Goal: Book appointment/travel/reservation

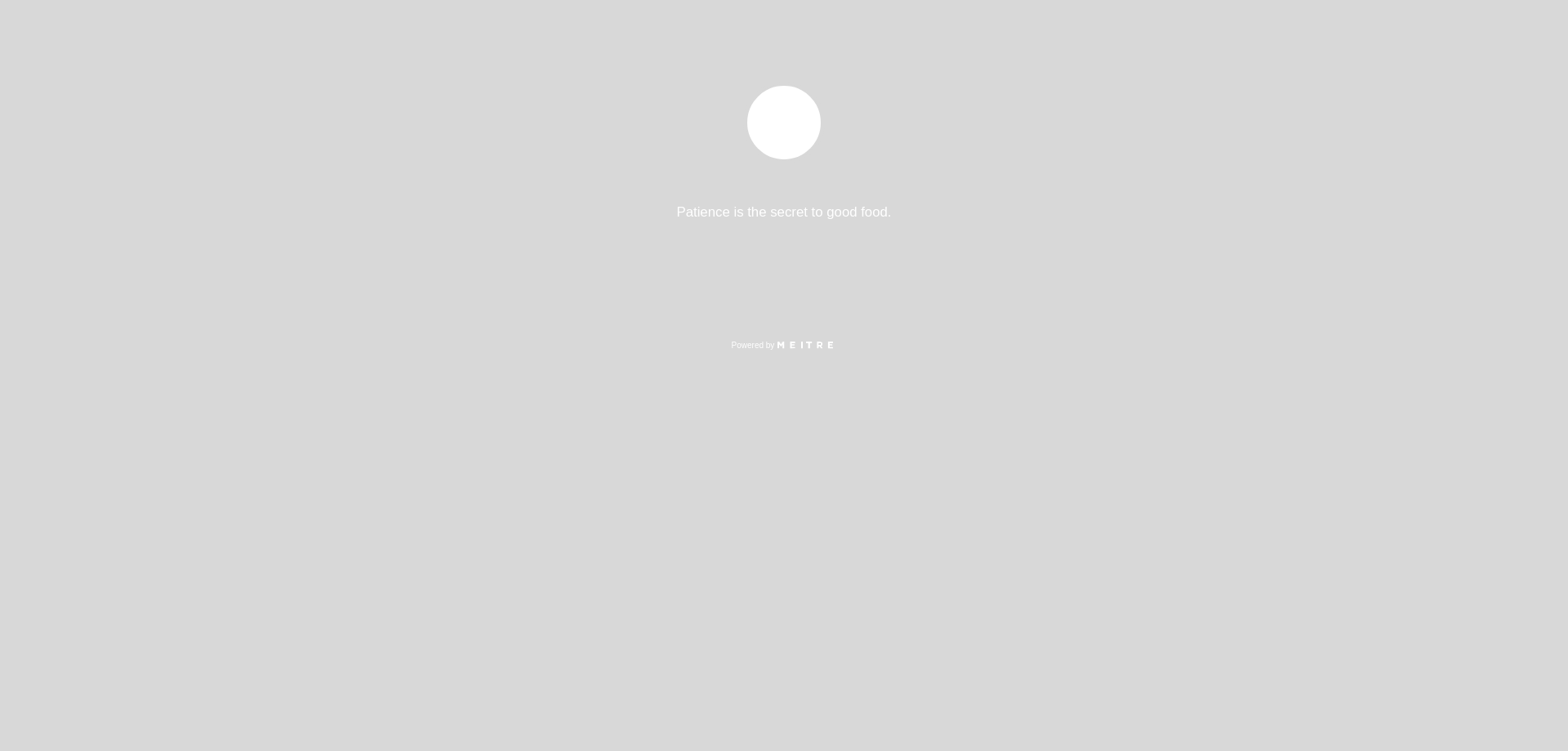
select select "es"
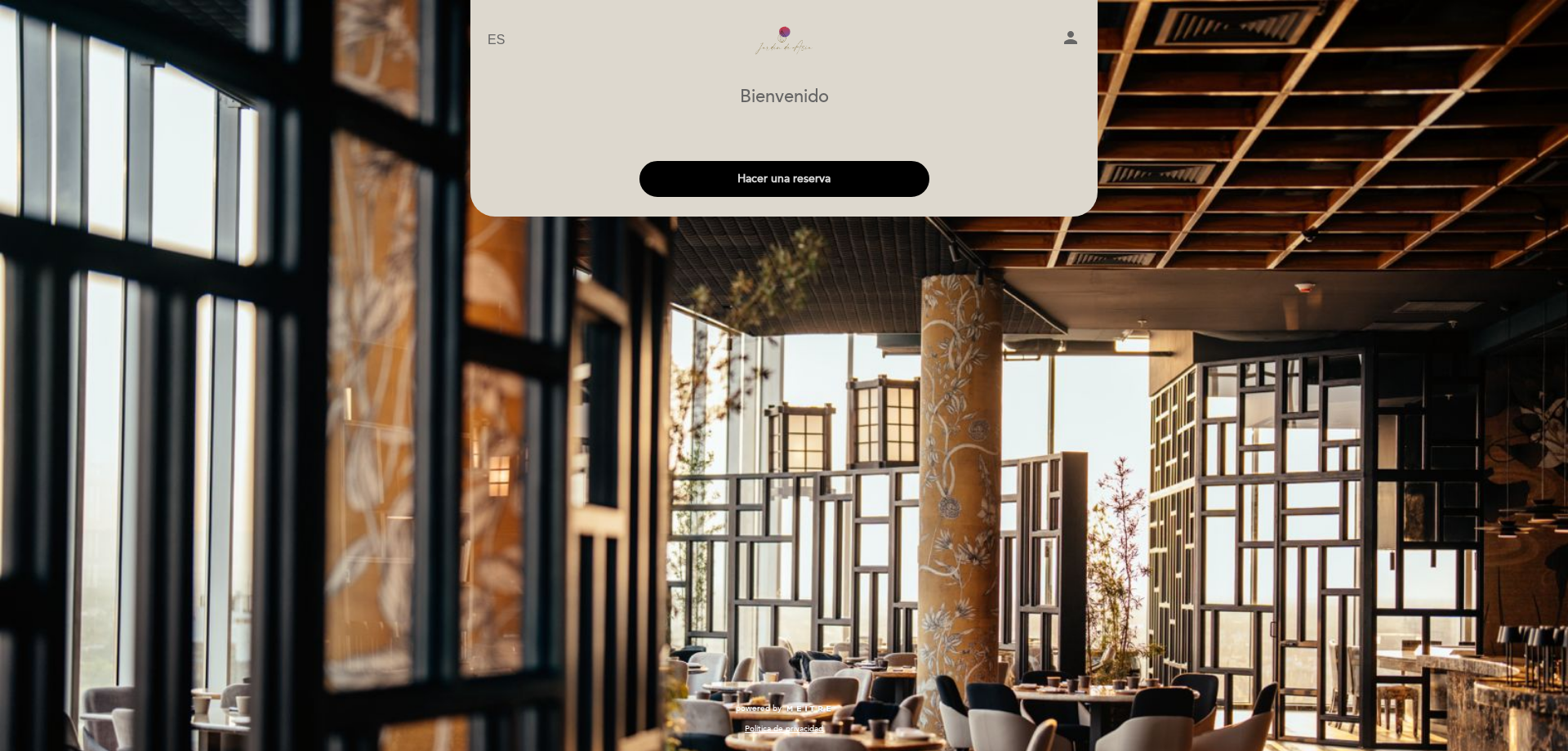
click at [804, 181] on button "Hacer una reserva" at bounding box center [784, 179] width 290 height 36
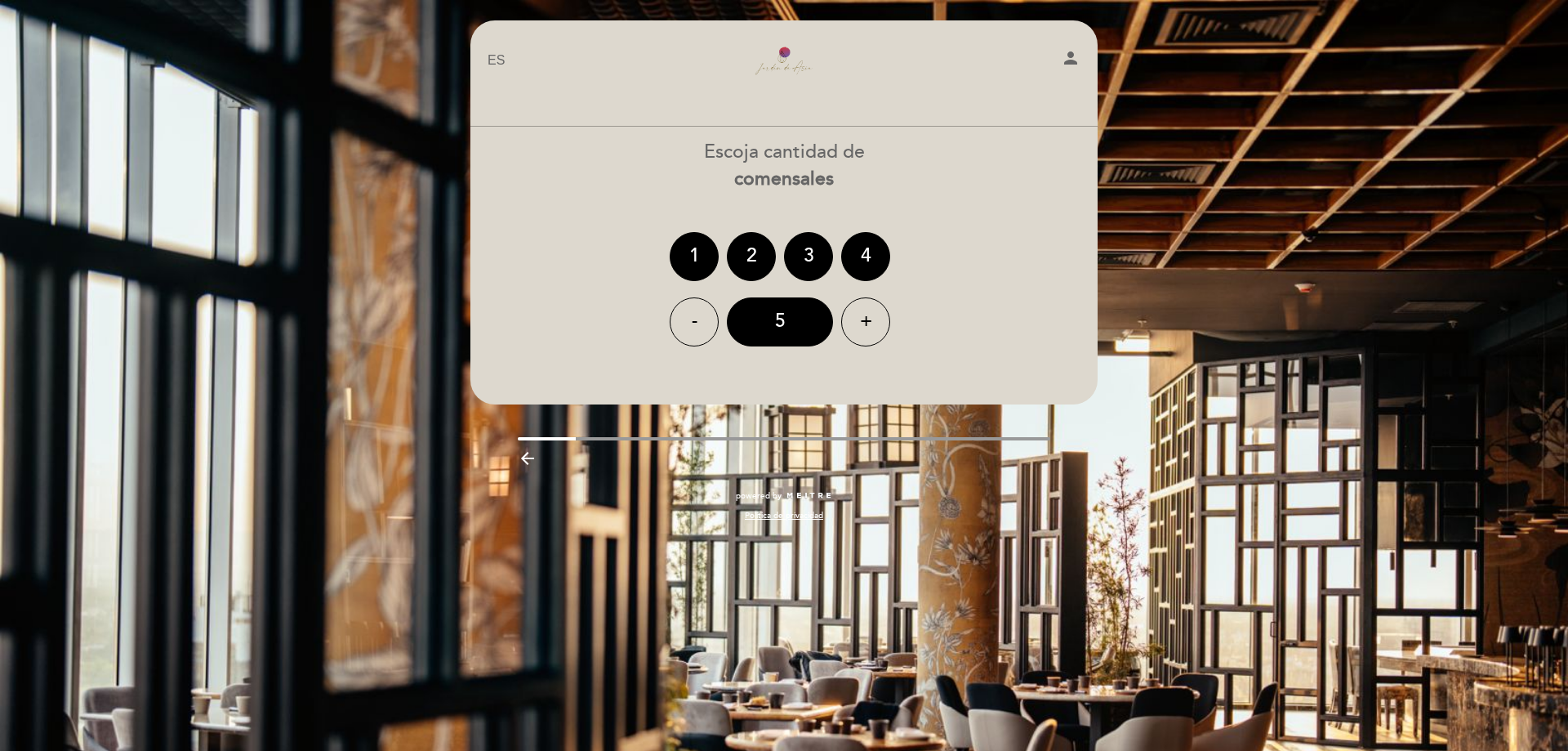
click at [780, 262] on ng-container "1 2 3 4" at bounding box center [784, 257] width 229 height 49
click at [759, 263] on div "2" at bounding box center [752, 257] width 49 height 49
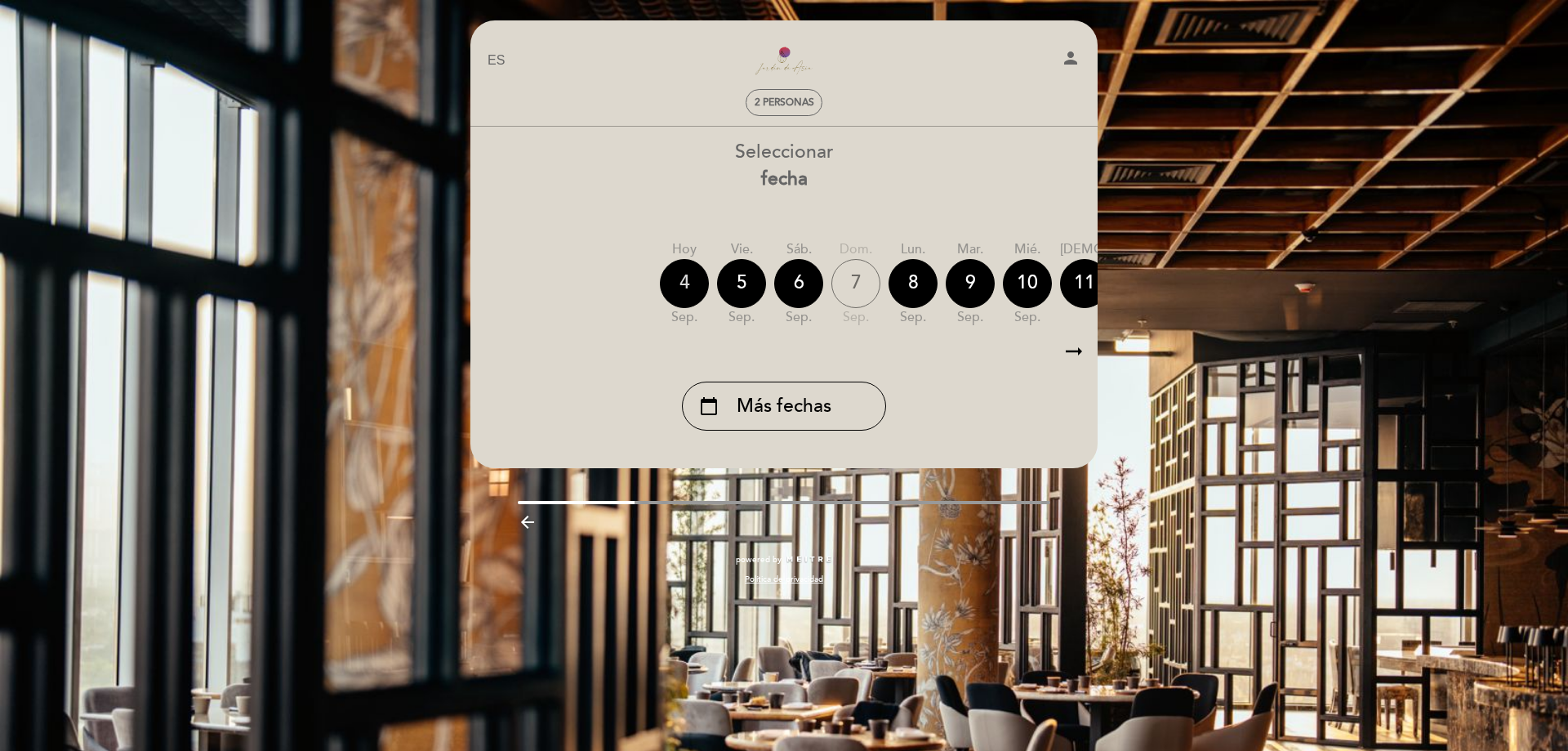
click at [684, 282] on div "4" at bounding box center [685, 284] width 49 height 49
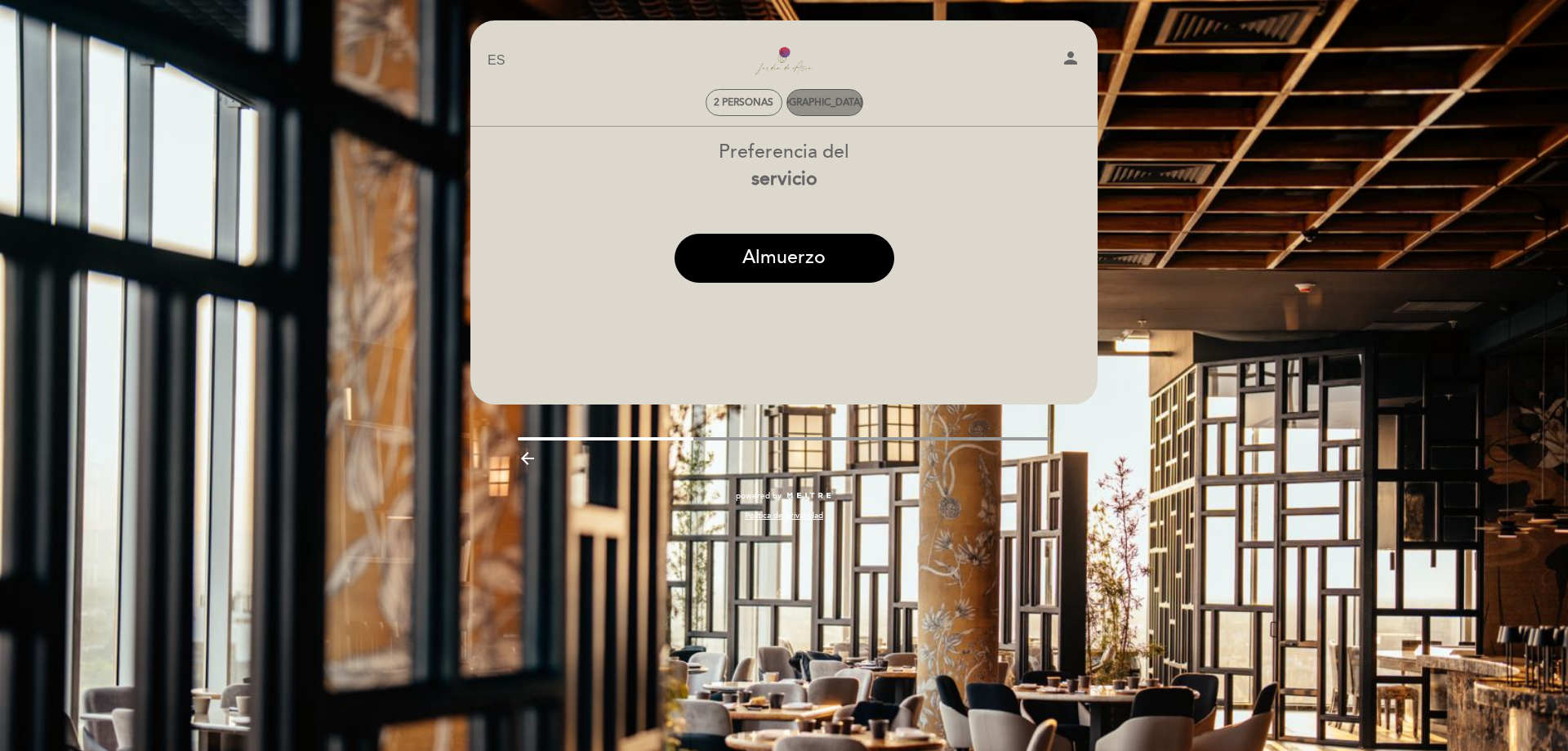
click at [817, 99] on div "[DEMOGRAPHIC_DATA] 4, sep." at bounding box center [825, 102] width 137 height 12
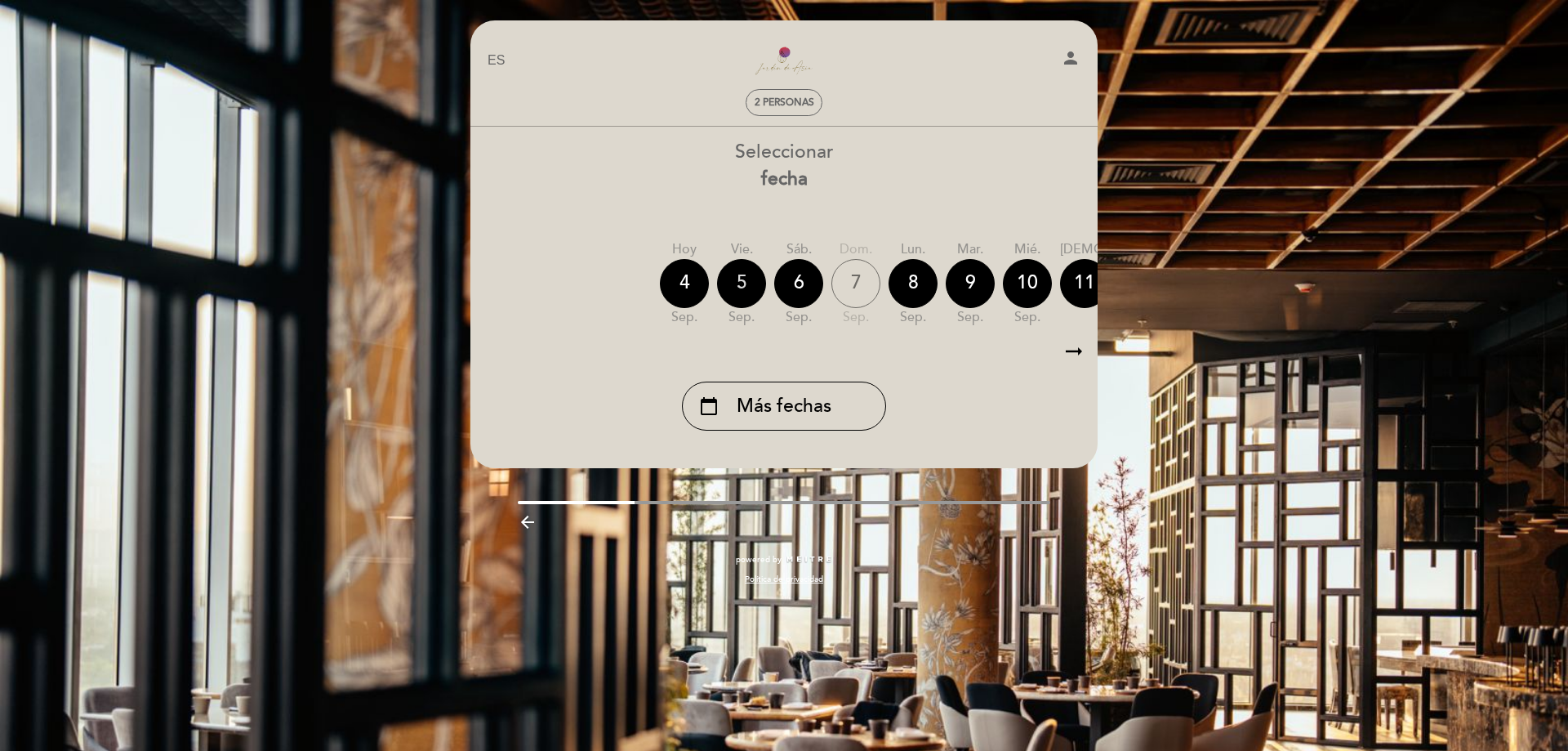
click at [740, 277] on div "5" at bounding box center [742, 284] width 49 height 49
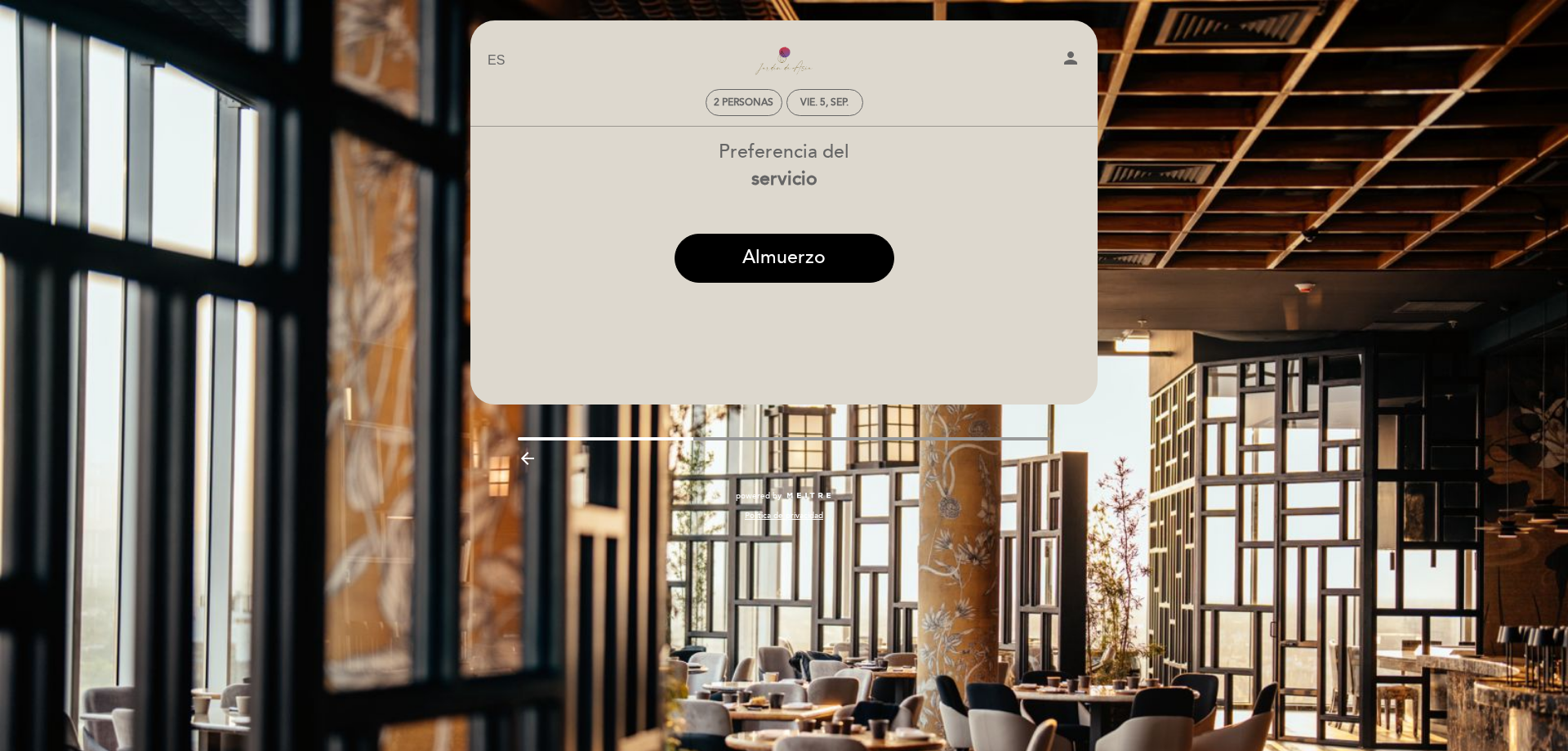
click at [797, 155] on div "Preferencia del servicio" at bounding box center [784, 166] width 629 height 54
click at [748, 103] on span "2 personas" at bounding box center [743, 102] width 59 height 12
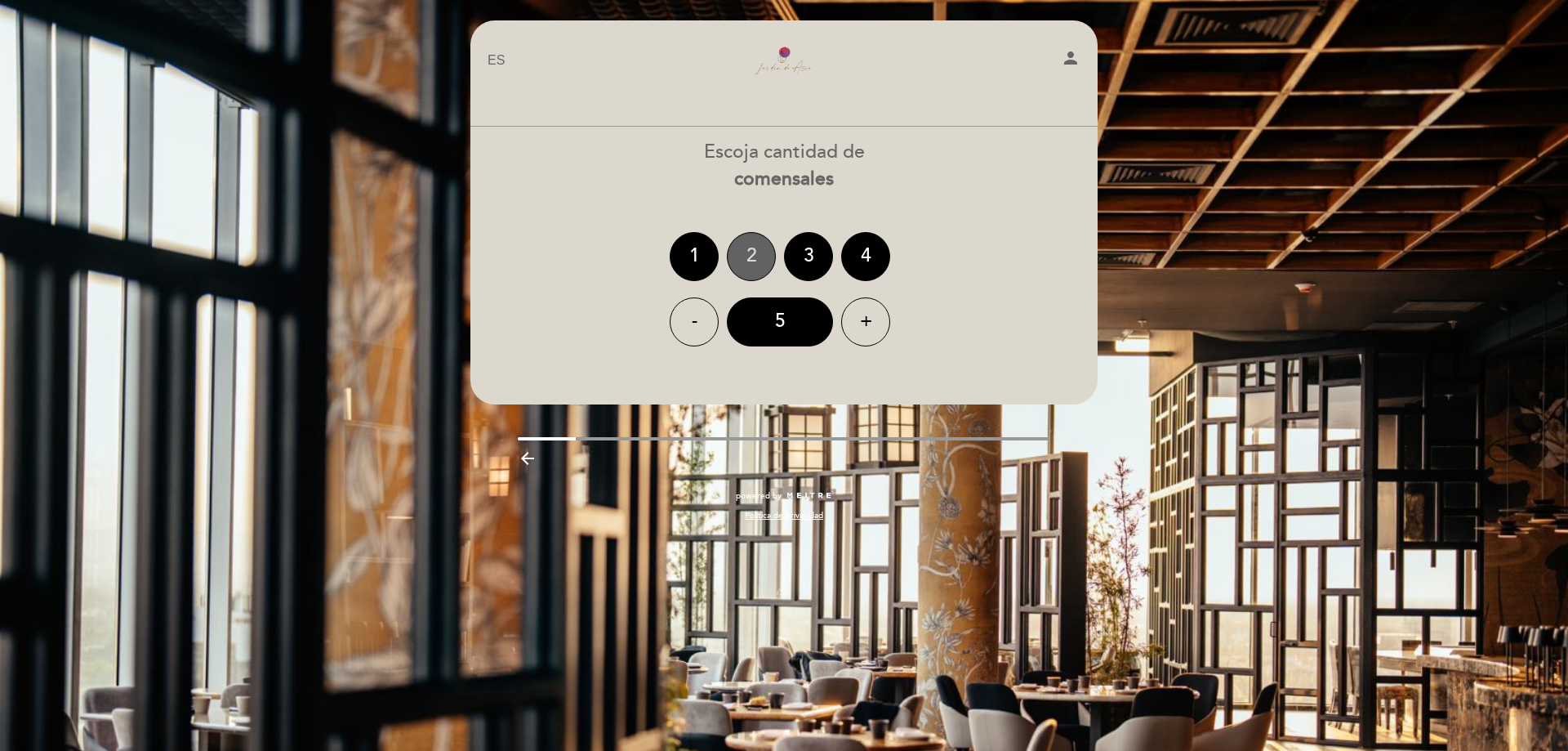
click at [738, 257] on div "2" at bounding box center [752, 257] width 49 height 49
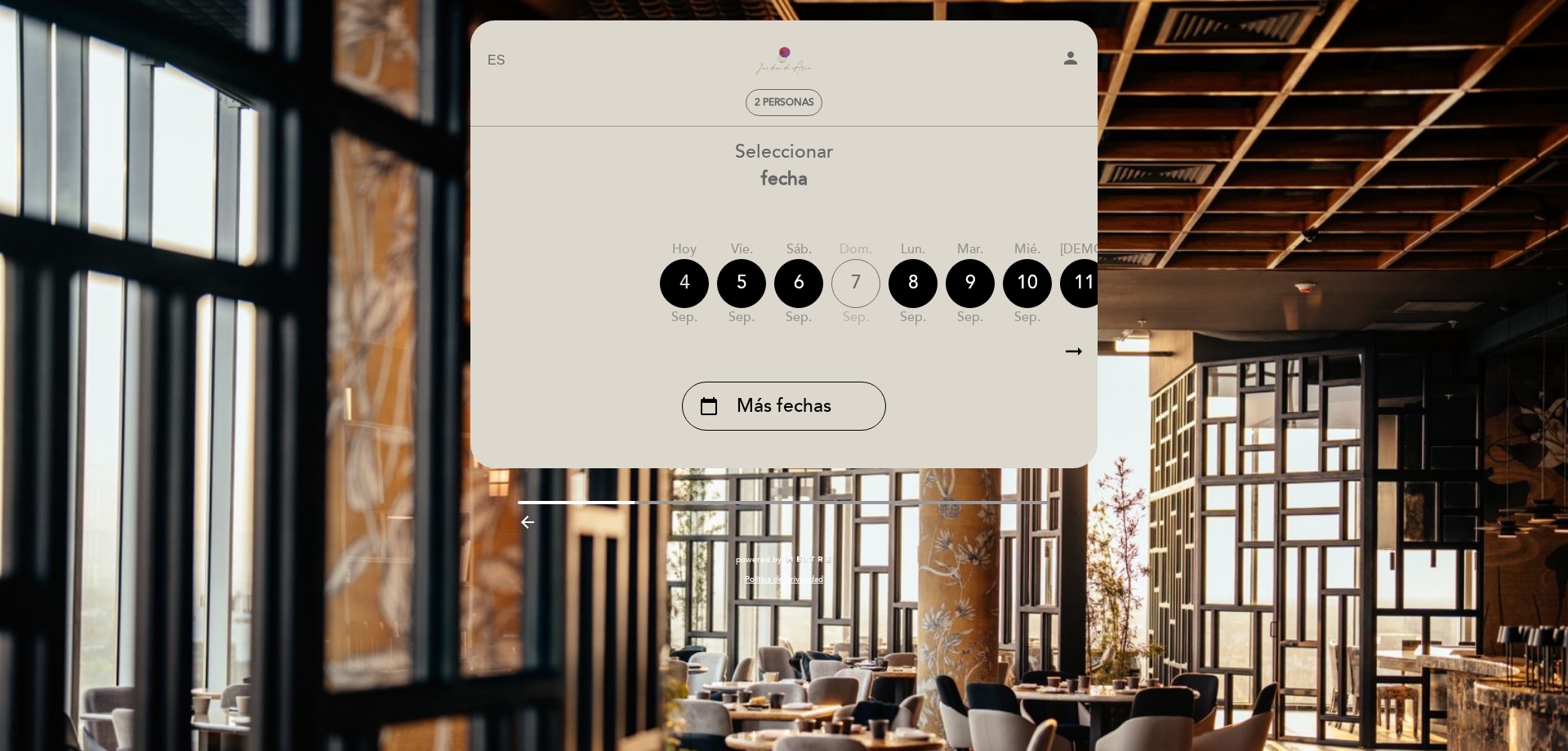
click at [689, 286] on div "4" at bounding box center [685, 284] width 49 height 49
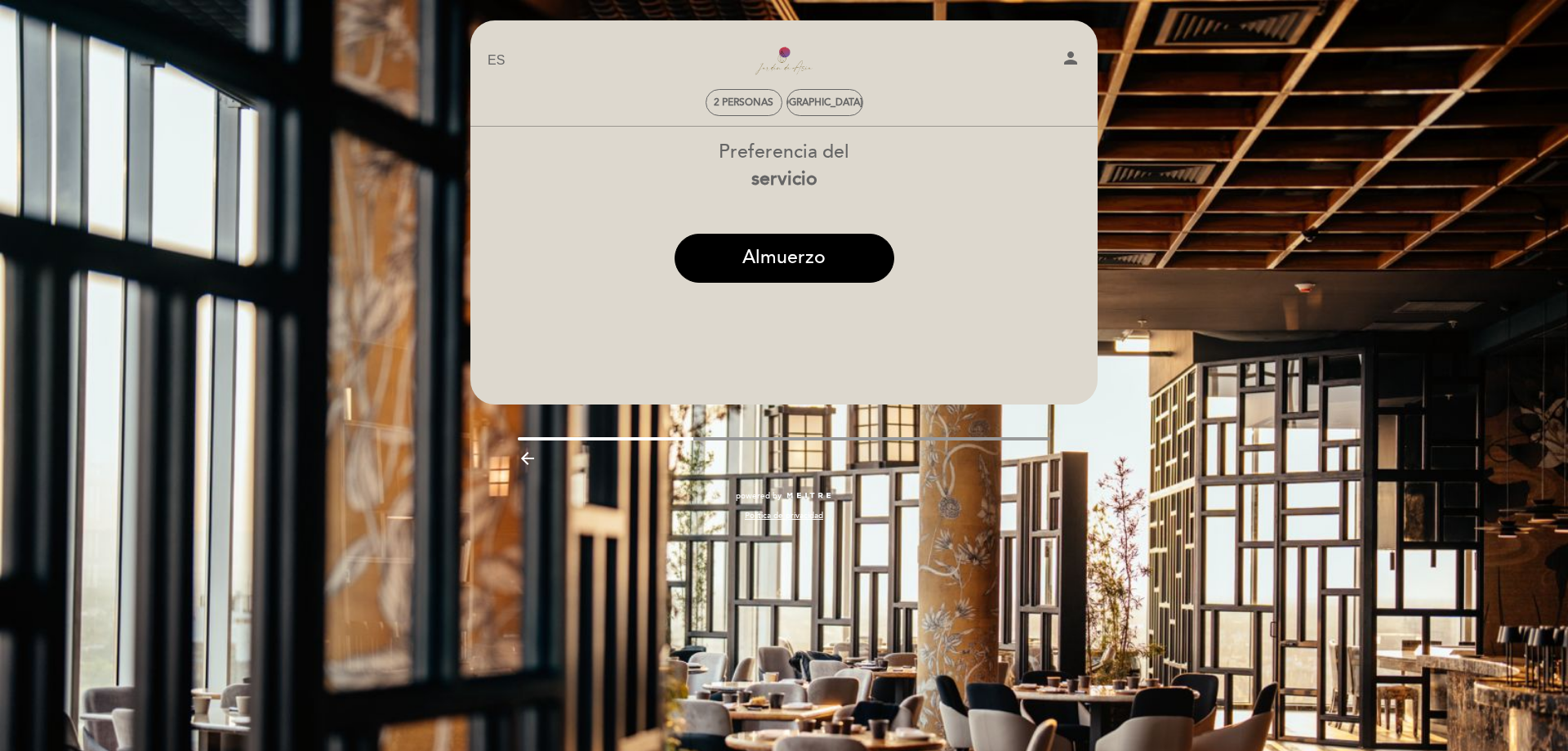
click at [800, 166] on div "Preferencia del servicio" at bounding box center [784, 166] width 629 height 54
click at [814, 102] on div "[DEMOGRAPHIC_DATA] 4, sep." at bounding box center [825, 102] width 137 height 12
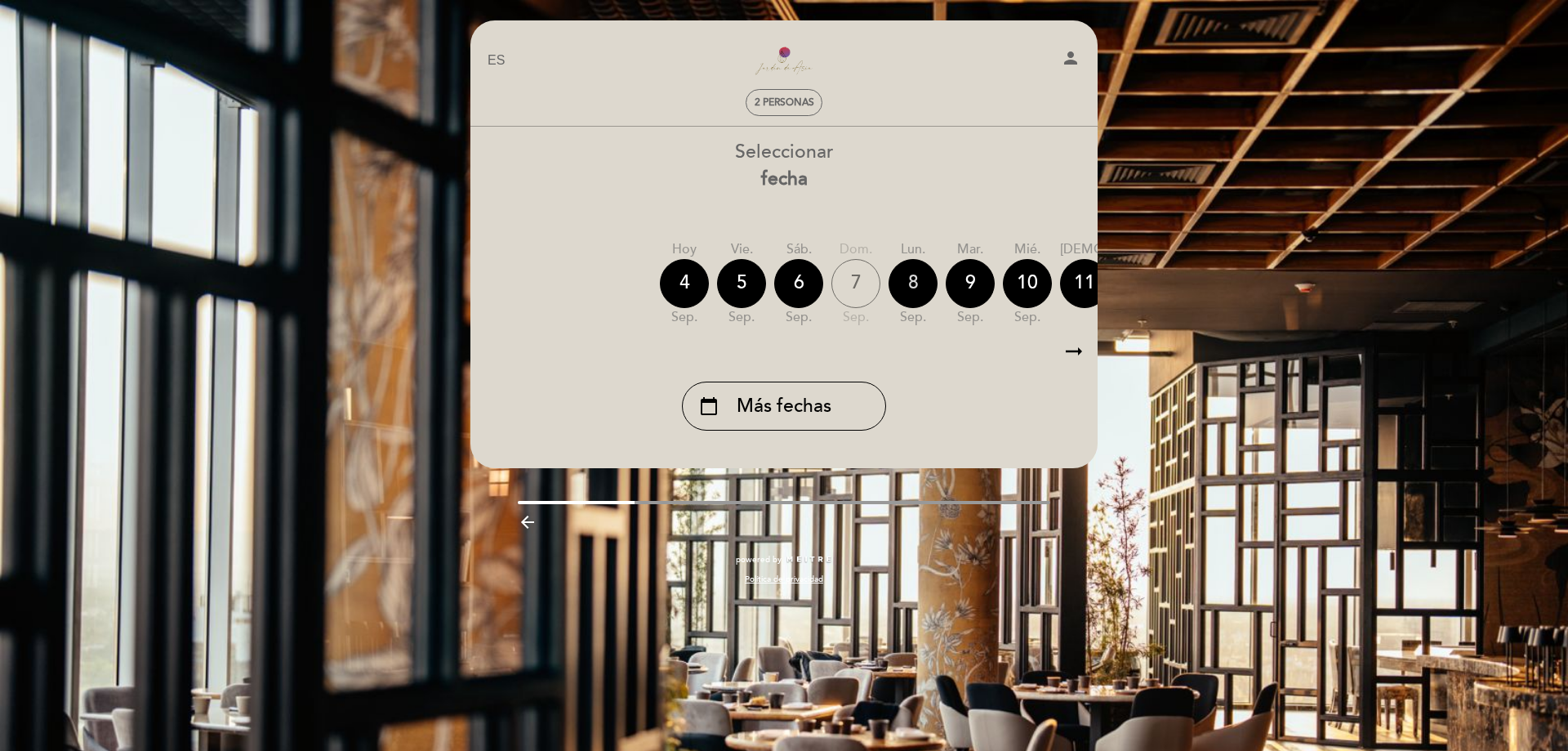
click at [916, 284] on div "8" at bounding box center [914, 284] width 49 height 49
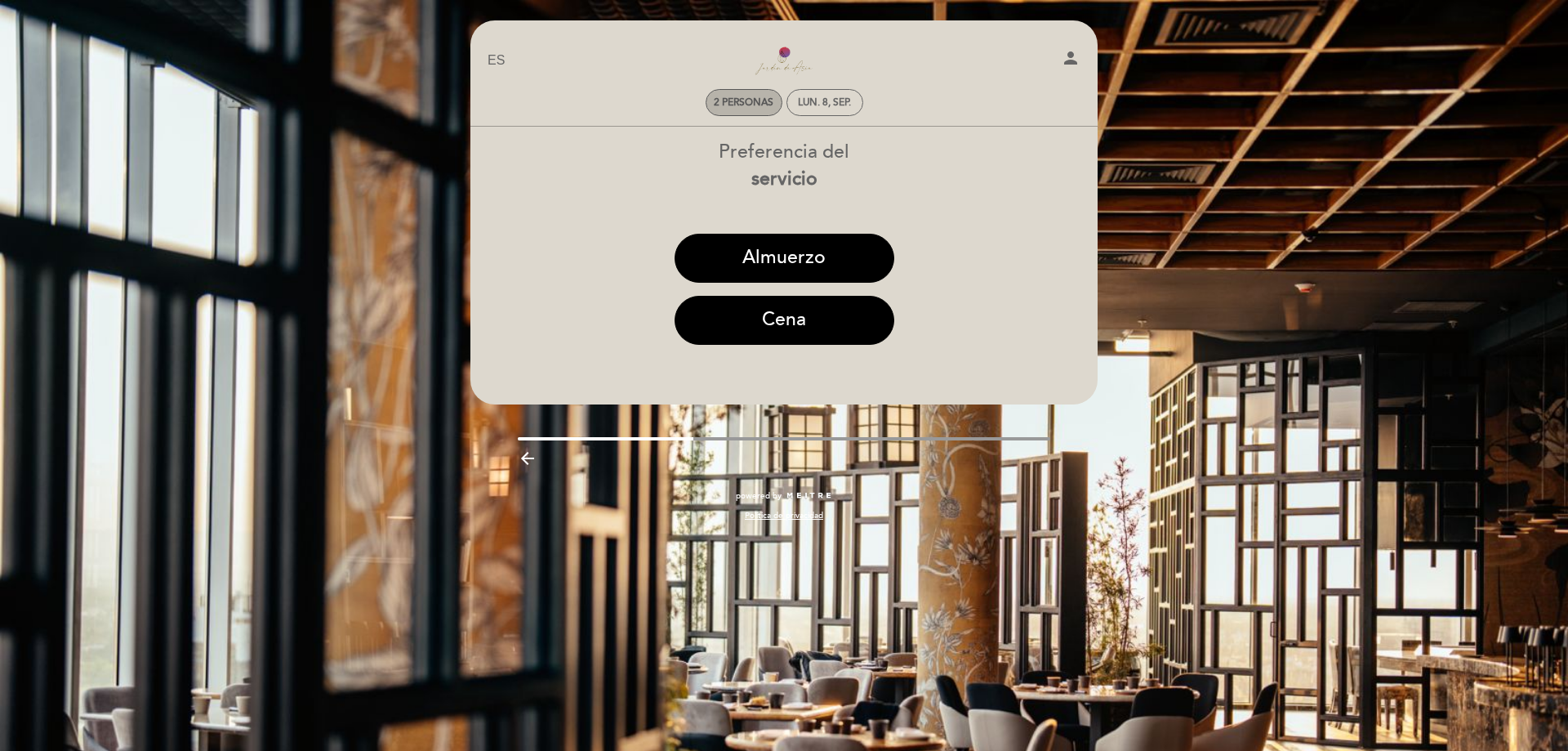
click at [752, 96] on div "2 personas" at bounding box center [744, 102] width 75 height 25
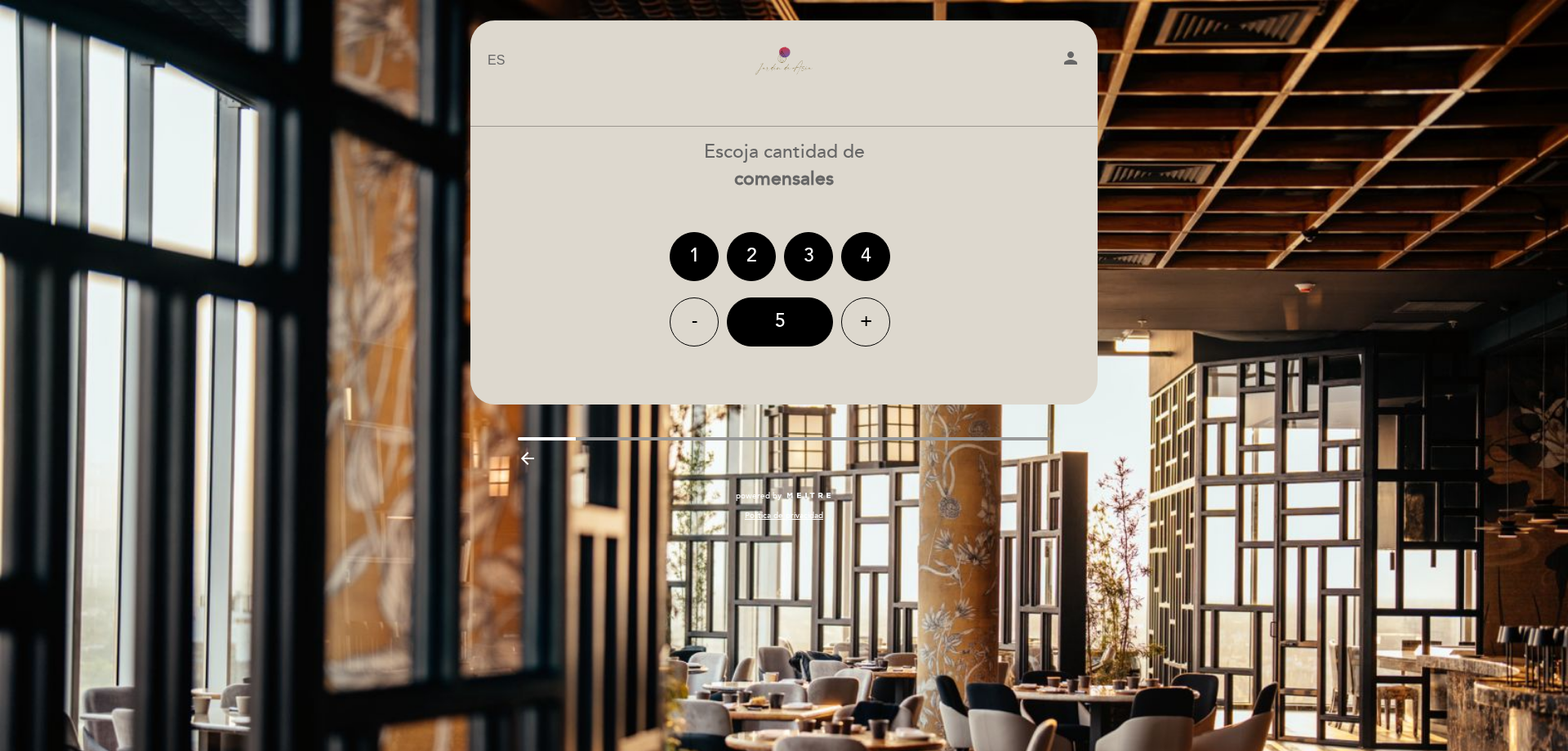
click at [757, 220] on div "Escoja cantidad de comensales 1 2 3 4 - 5 +" at bounding box center [784, 242] width 629 height 207
click at [765, 260] on div "2" at bounding box center [752, 257] width 49 height 49
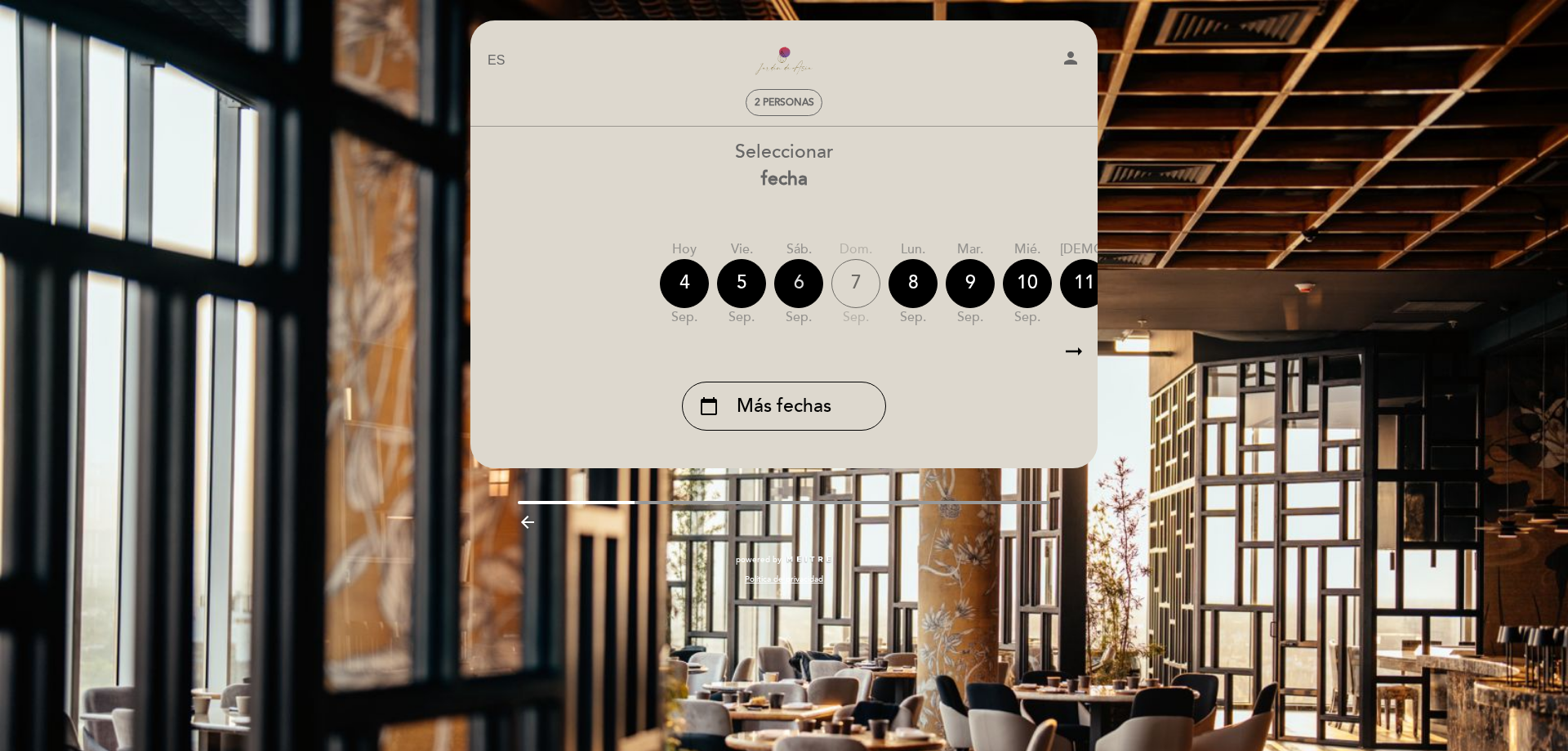
click at [796, 284] on div "6" at bounding box center [799, 284] width 49 height 49
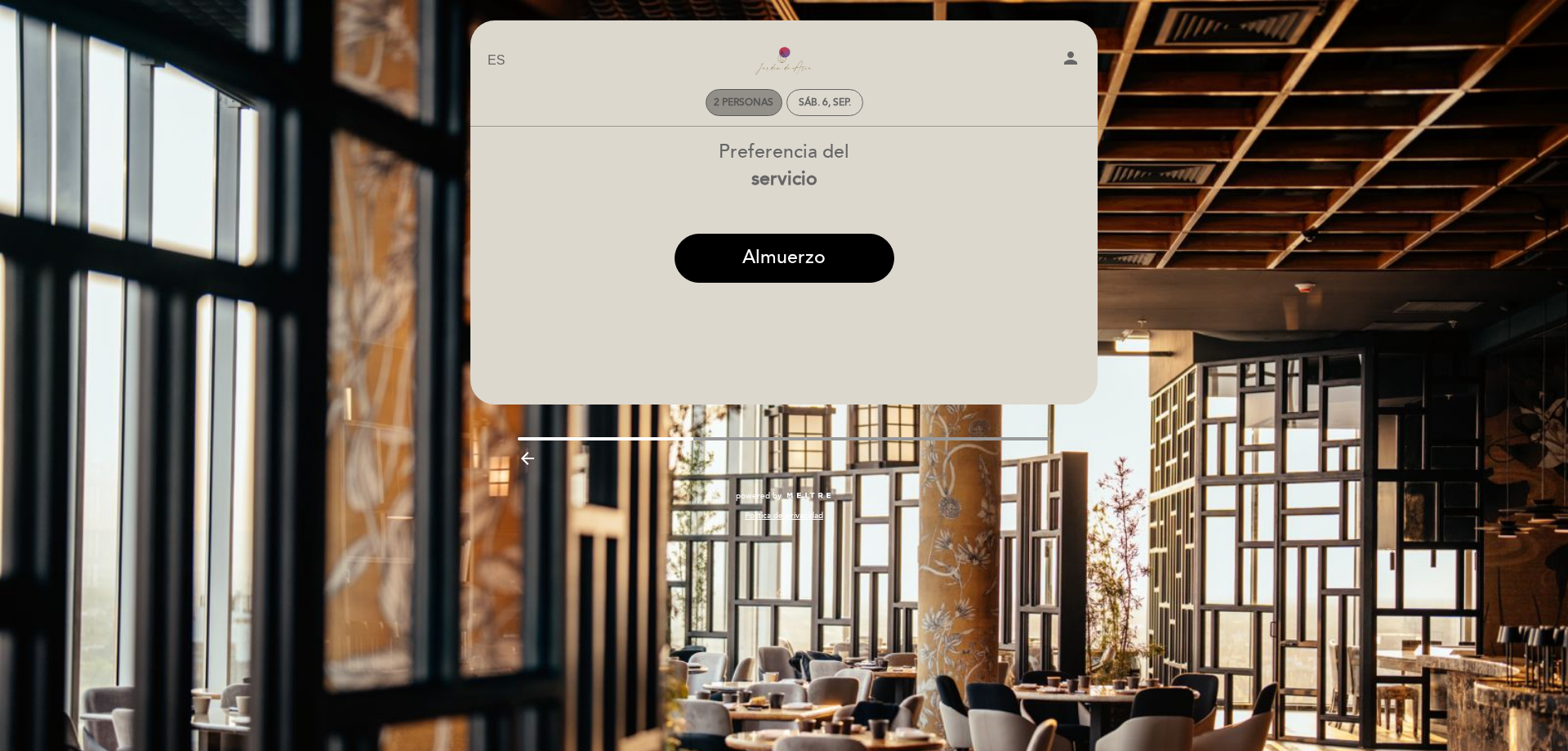
click at [746, 102] on span "2 personas" at bounding box center [743, 102] width 59 height 12
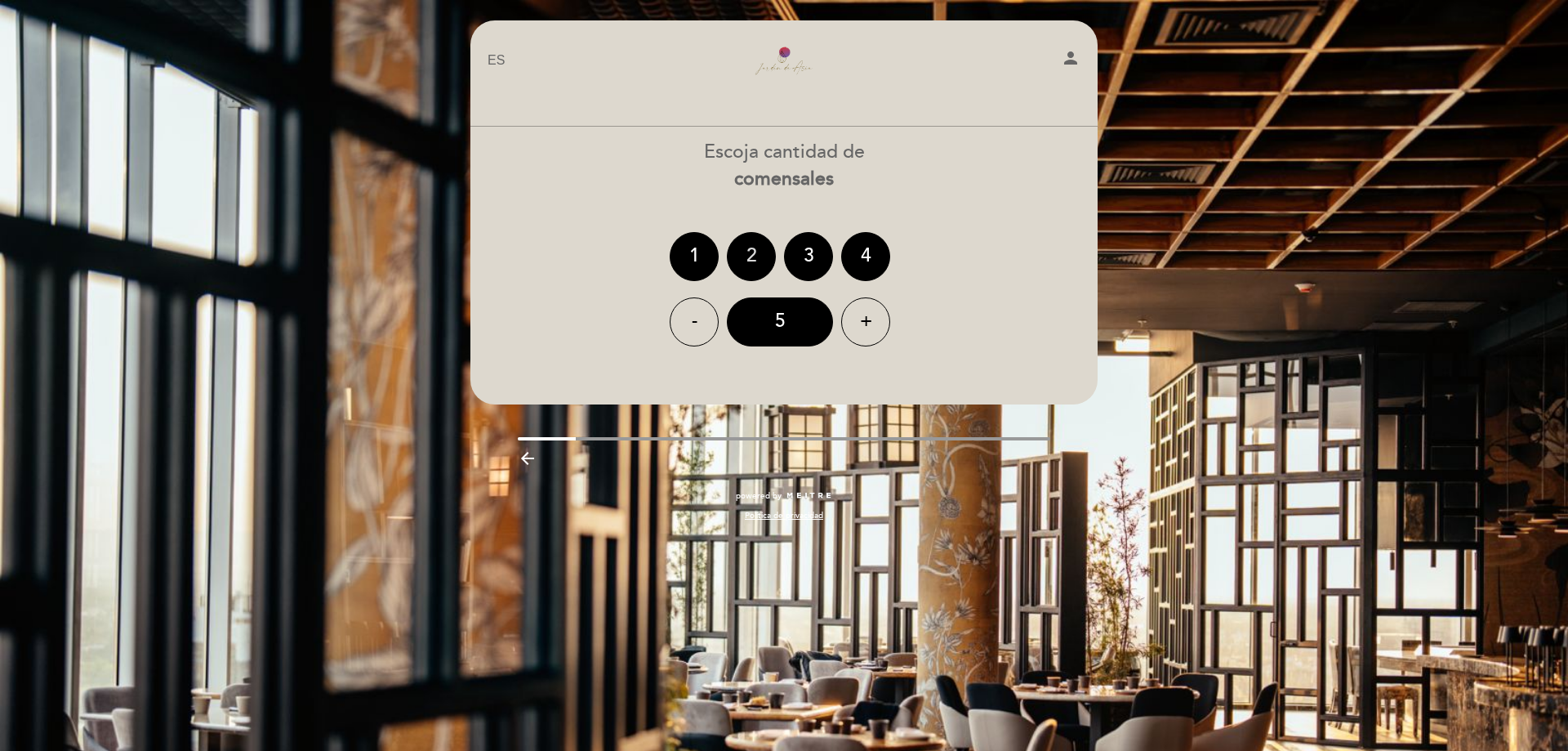
click at [755, 252] on div "2" at bounding box center [752, 257] width 49 height 49
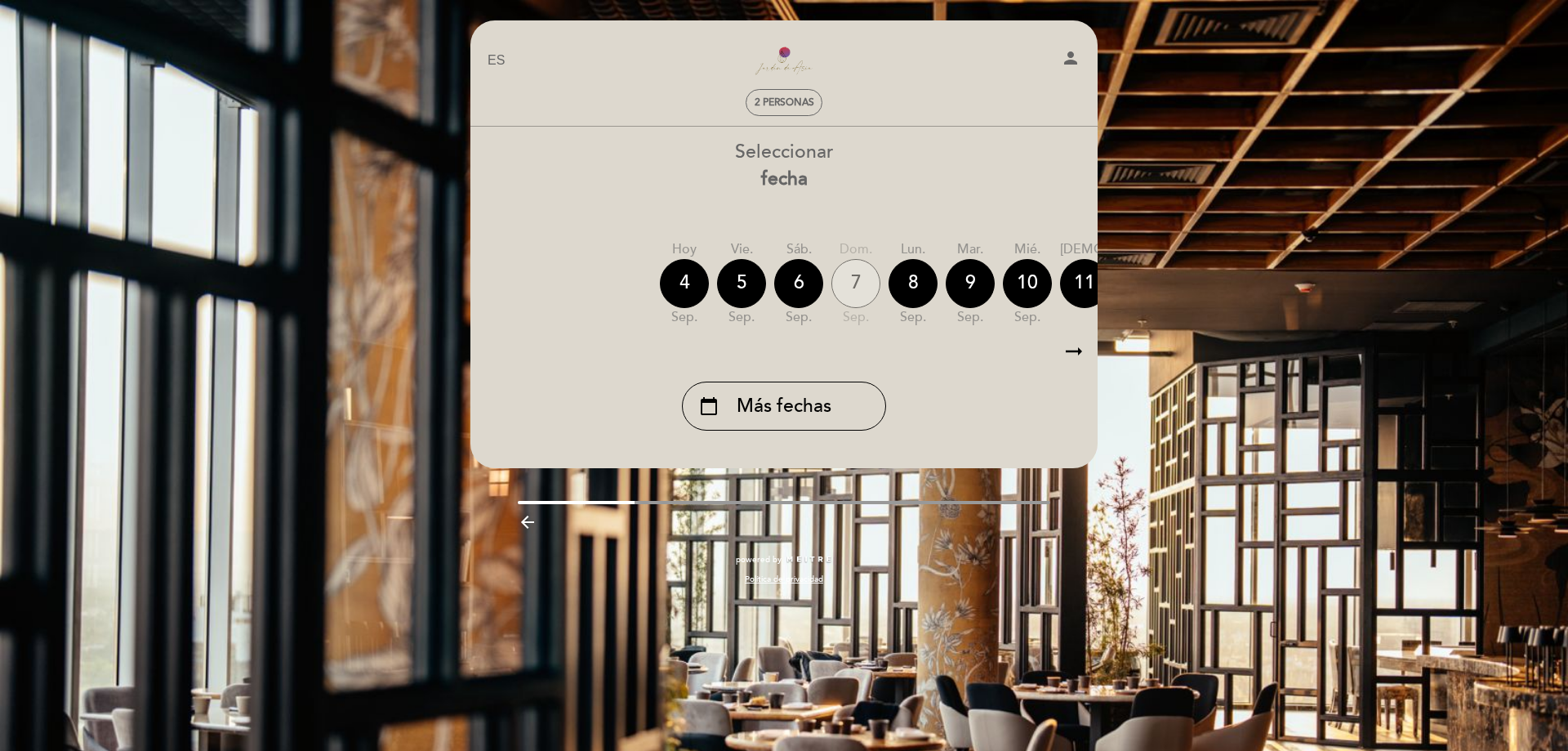
click at [856, 279] on div "7" at bounding box center [856, 284] width 49 height 49
click at [853, 281] on div "7" at bounding box center [856, 284] width 49 height 49
click at [845, 291] on div "7" at bounding box center [856, 284] width 49 height 49
click at [845, 294] on div "7" at bounding box center [856, 284] width 49 height 49
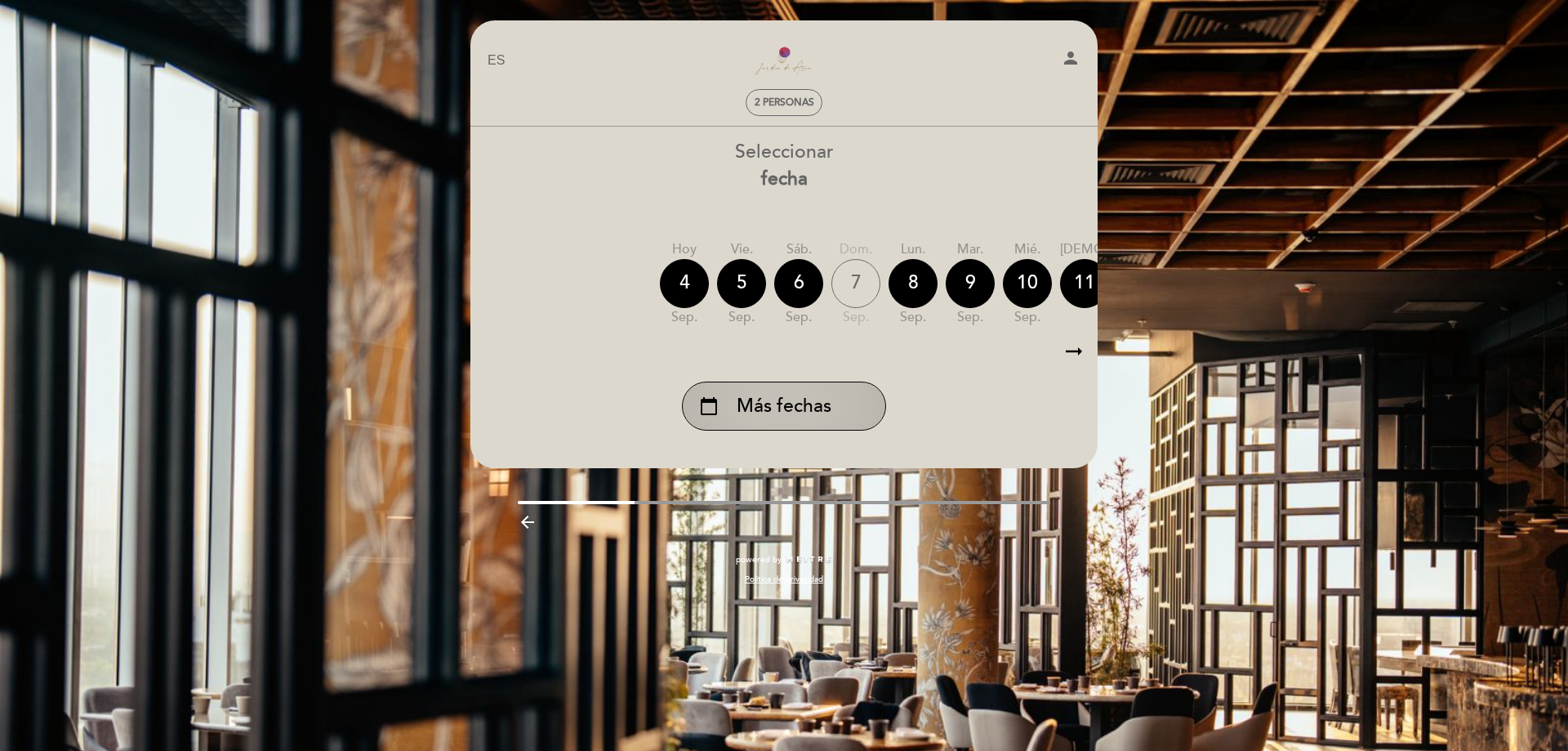
click at [800, 417] on span "Más fechas" at bounding box center [784, 406] width 95 height 27
